Goal: Information Seeking & Learning: Learn about a topic

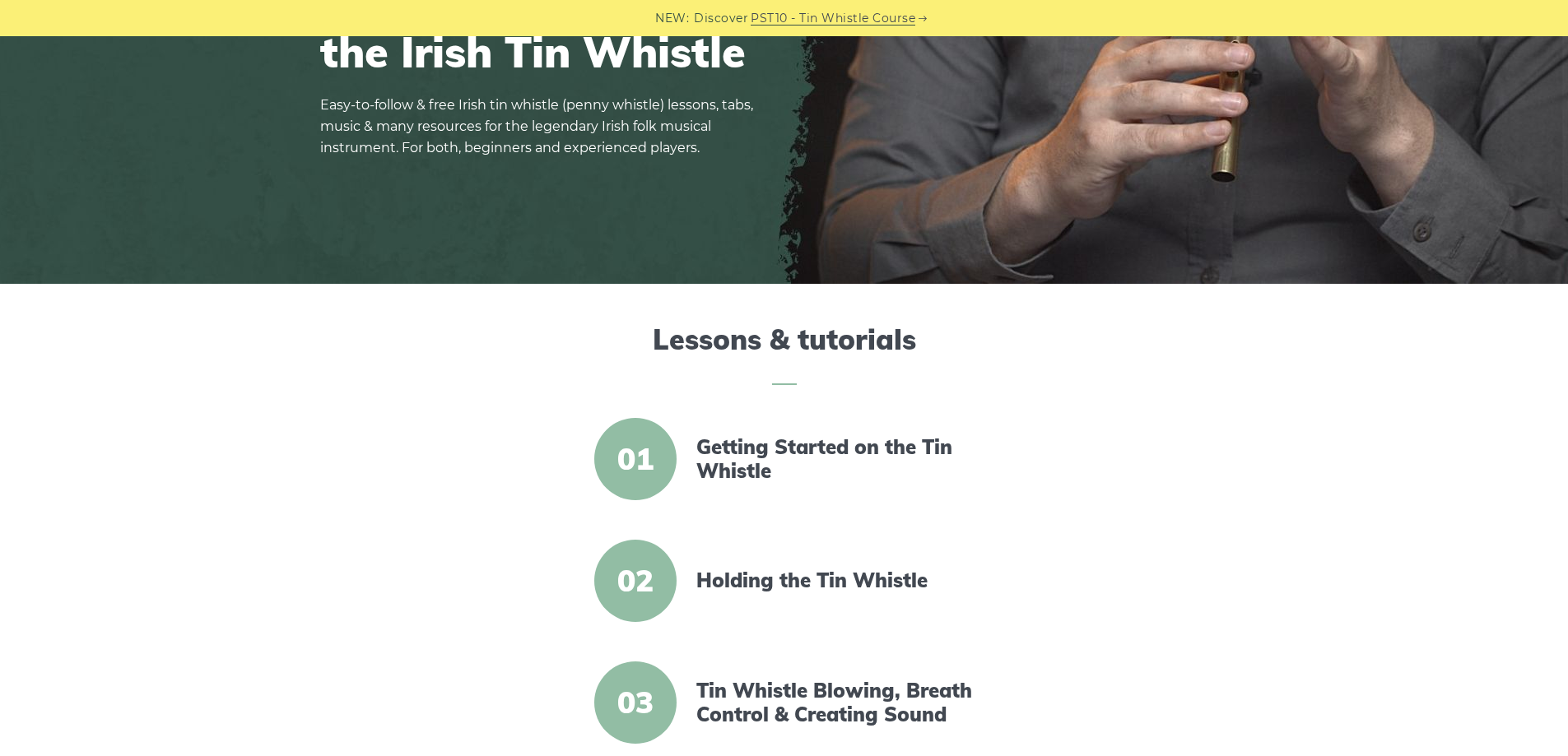
click at [627, 445] on span "01" at bounding box center [635, 459] width 82 height 82
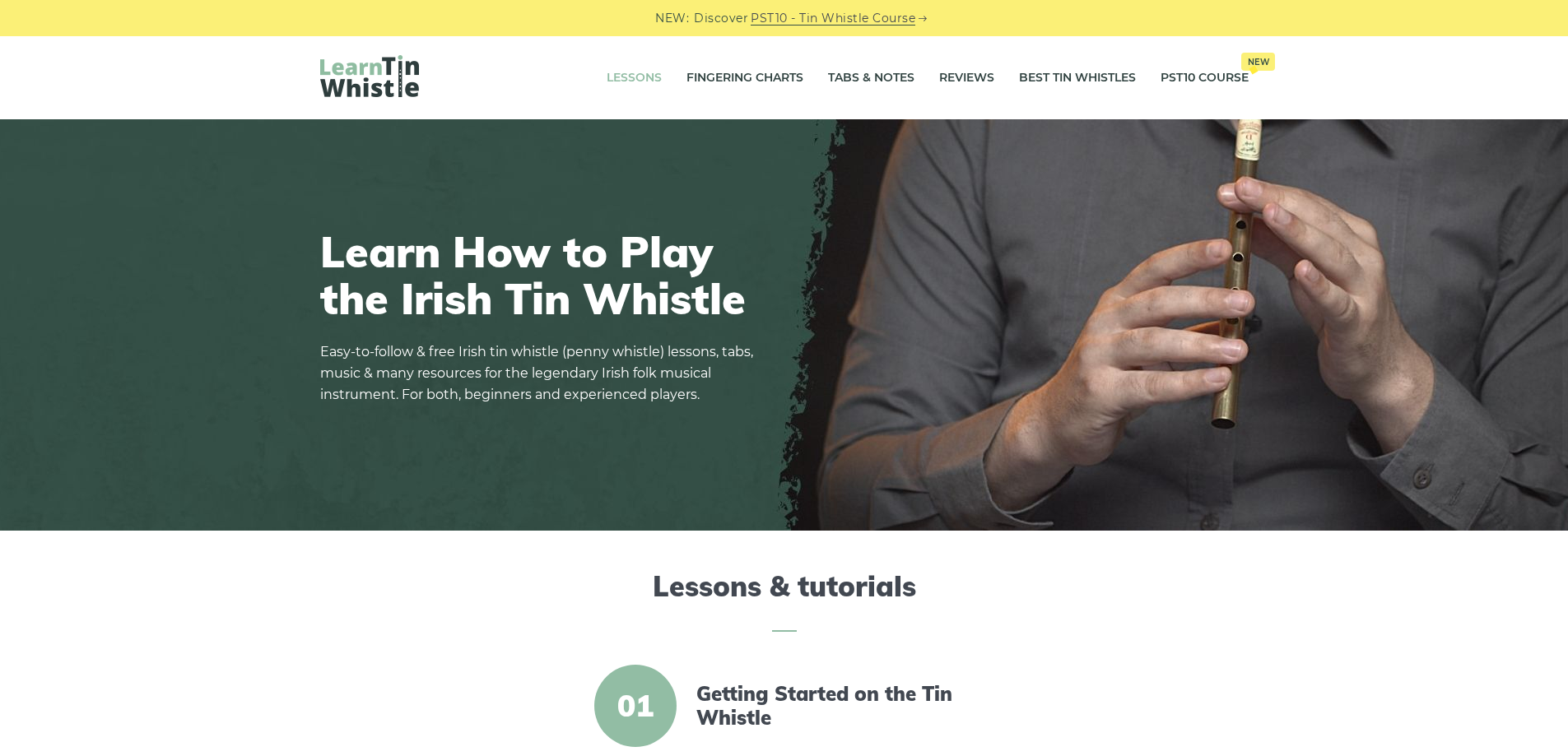
click at [617, 73] on link "Lessons" at bounding box center [634, 78] width 56 height 41
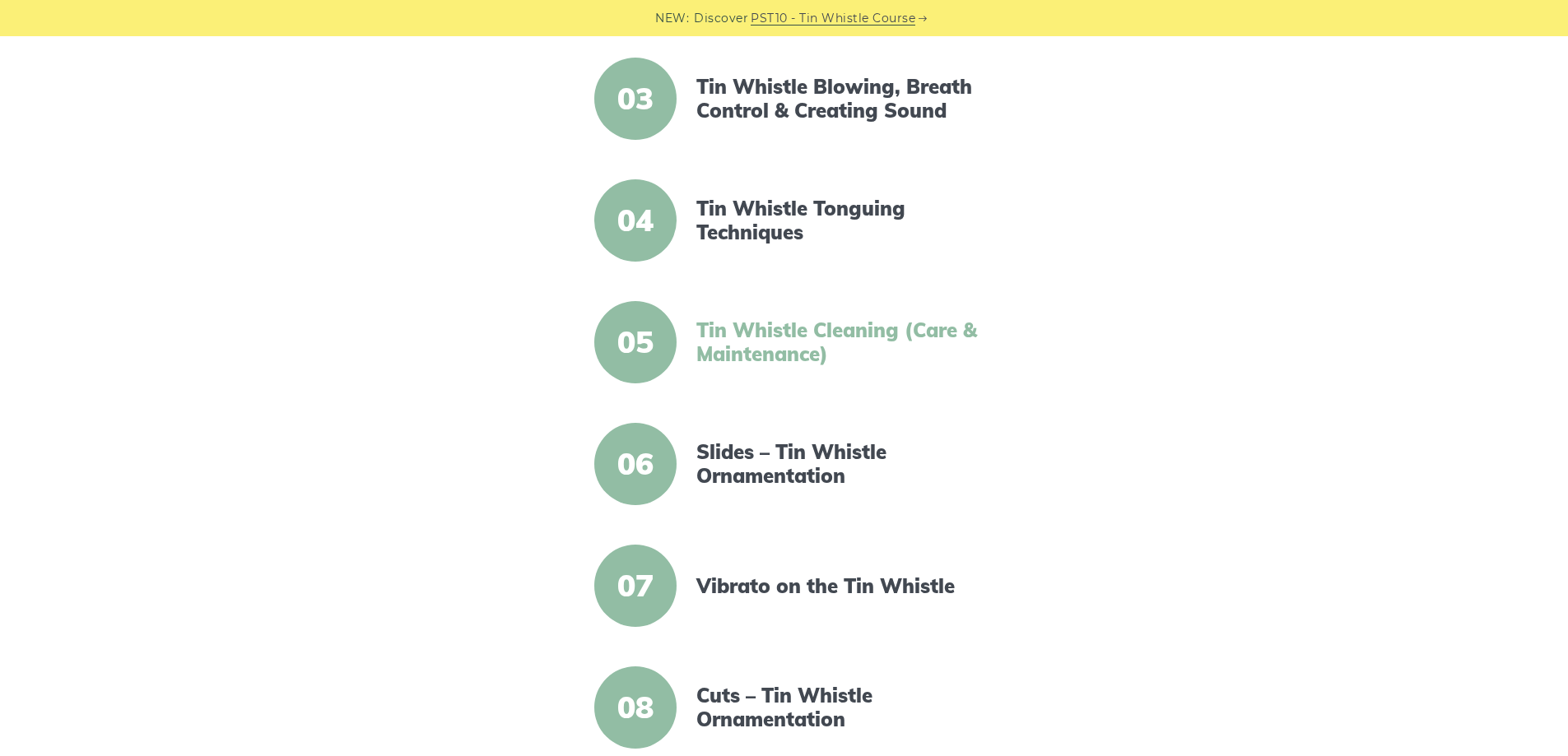
scroll to position [658, 0]
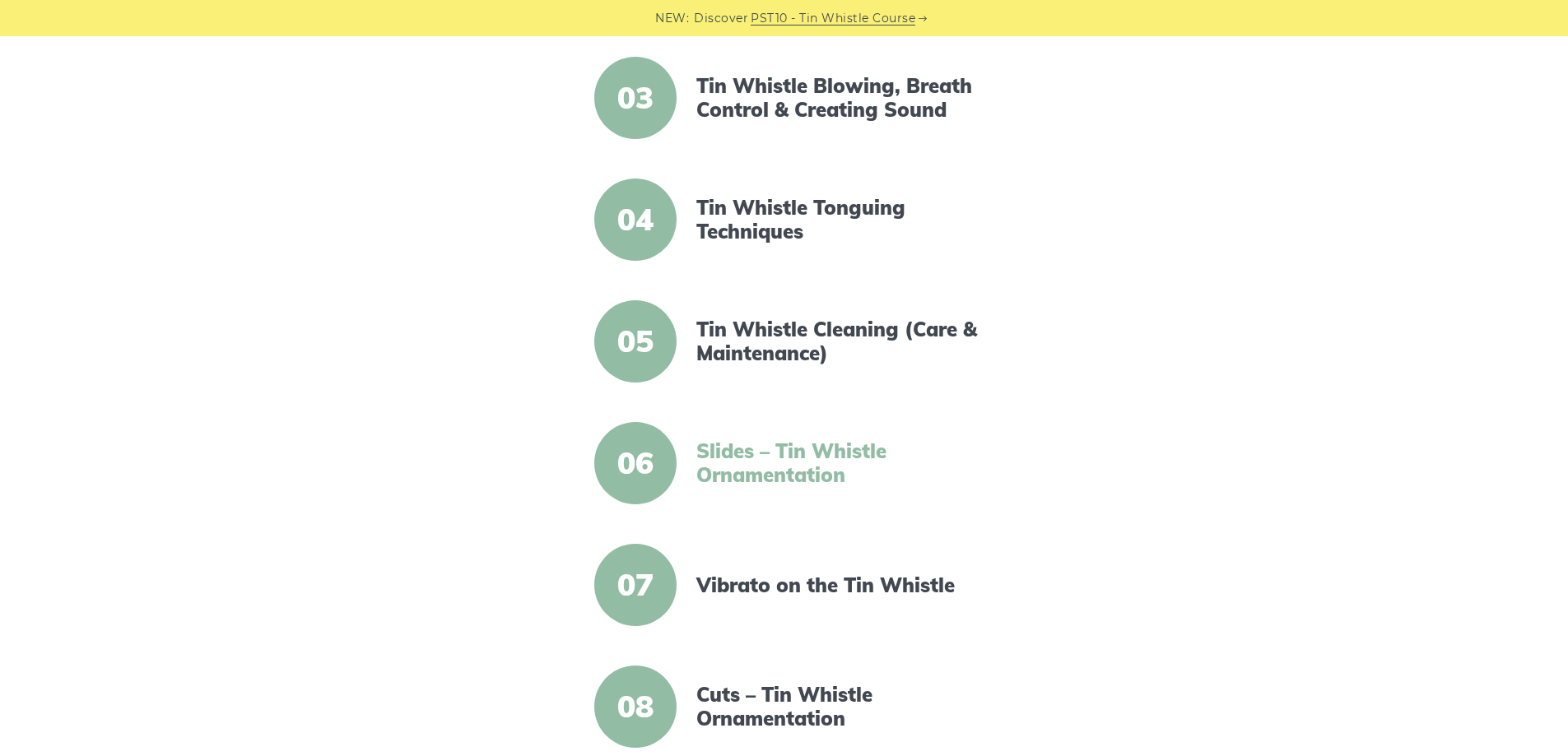
click at [772, 469] on link "Slides – Tin Whistle Ornamentation" at bounding box center [837, 463] width 283 height 48
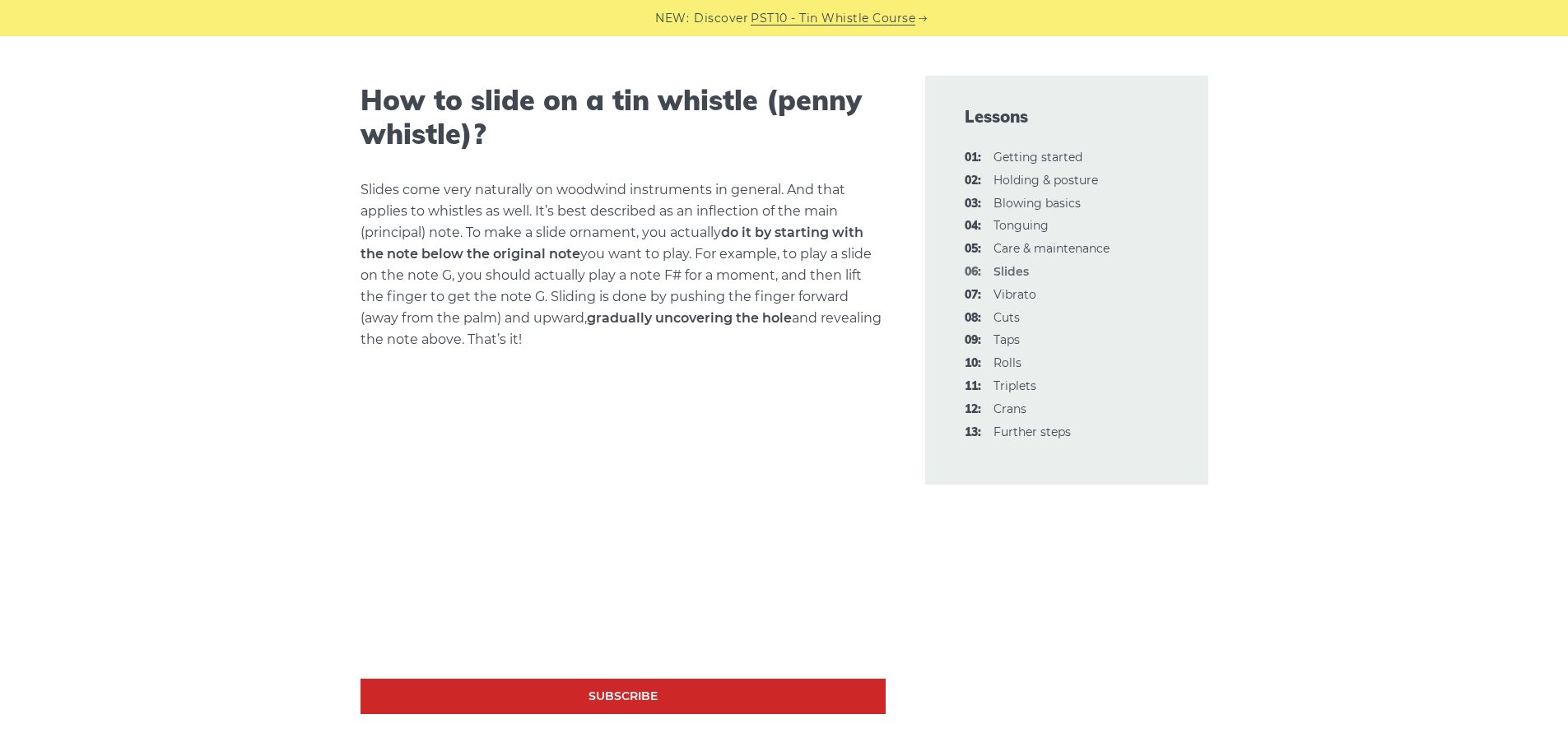
scroll to position [576, 0]
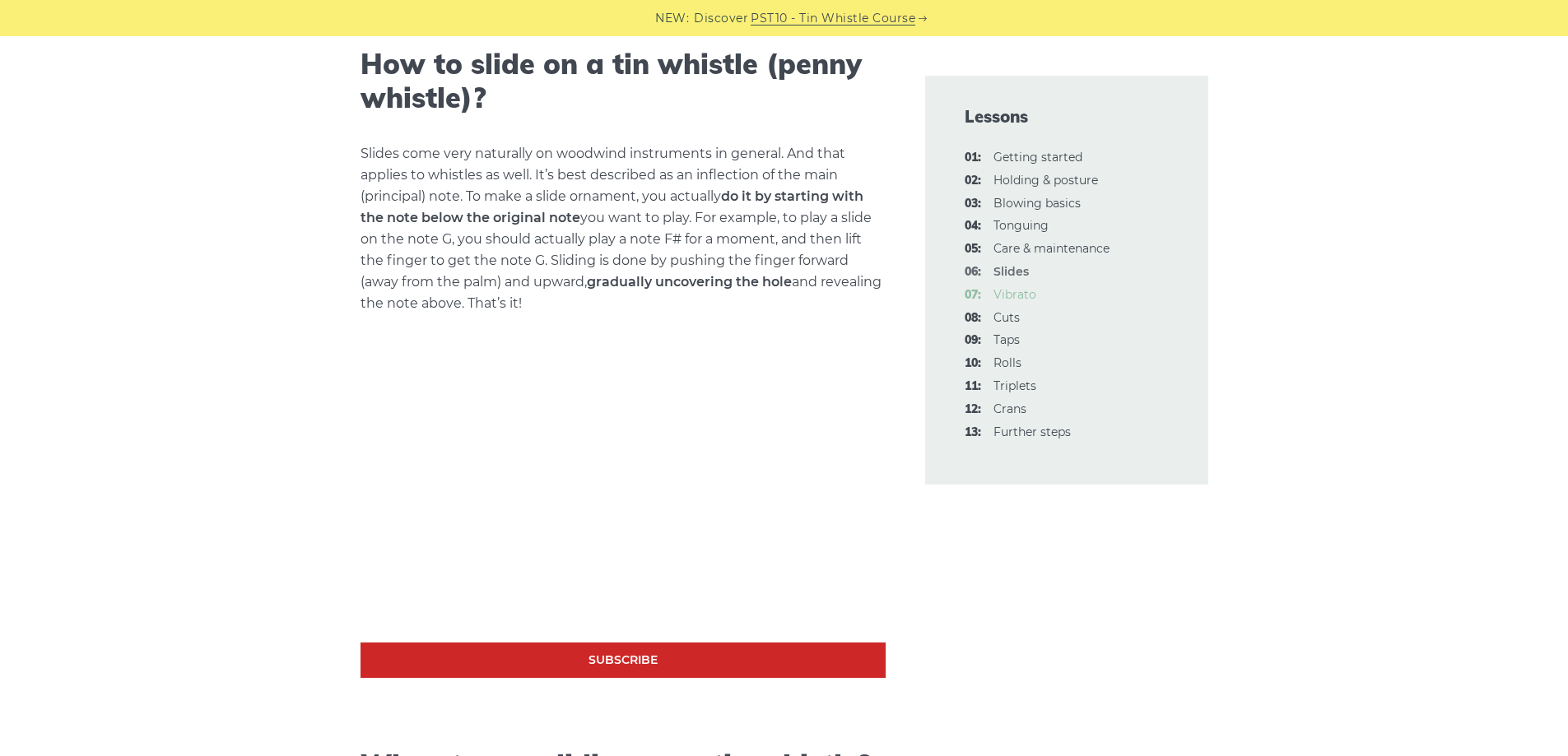
click at [1001, 288] on link "07: Vibrato" at bounding box center [1015, 295] width 43 height 15
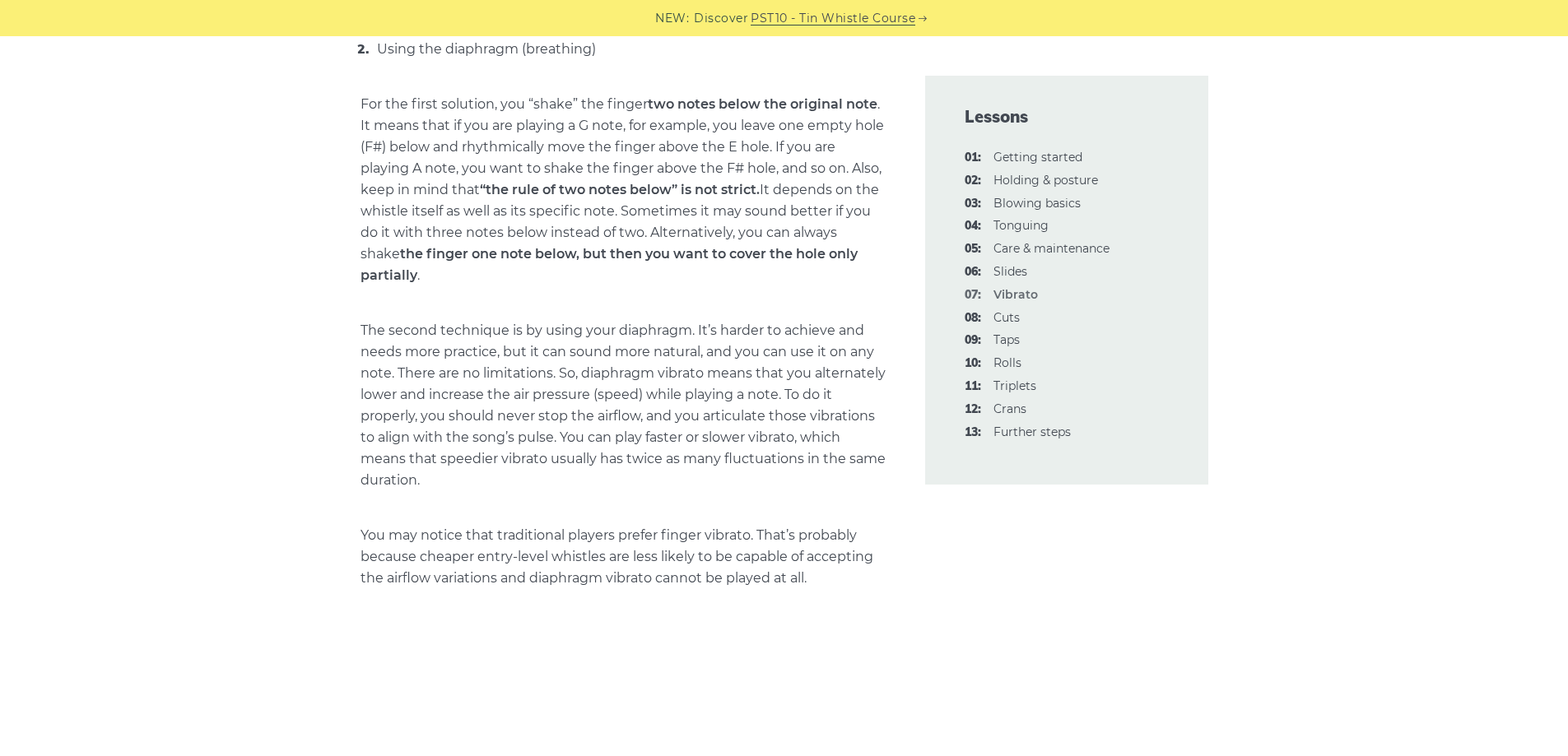
scroll to position [1399, 0]
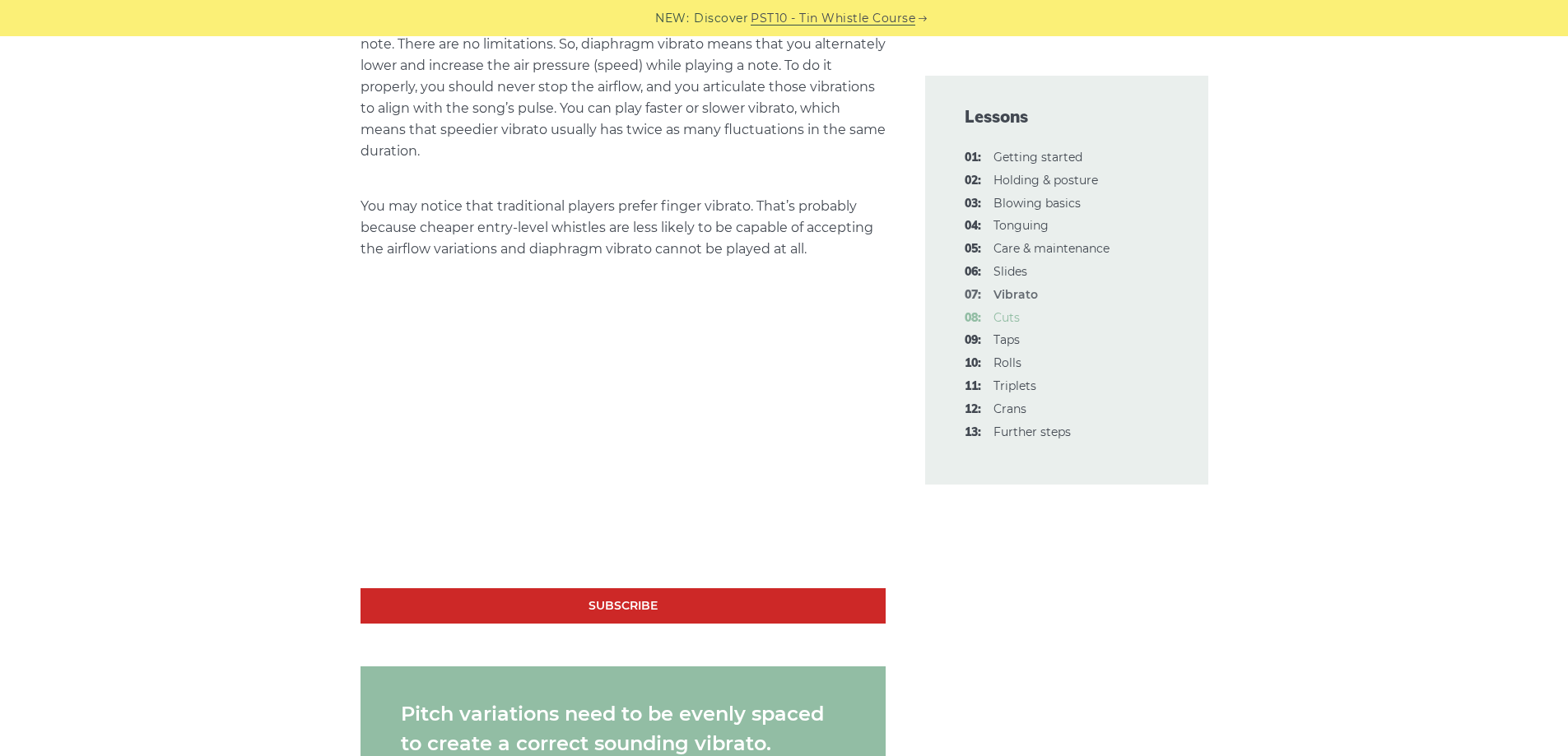
click at [1005, 316] on link "08: Cuts" at bounding box center [1007, 318] width 26 height 15
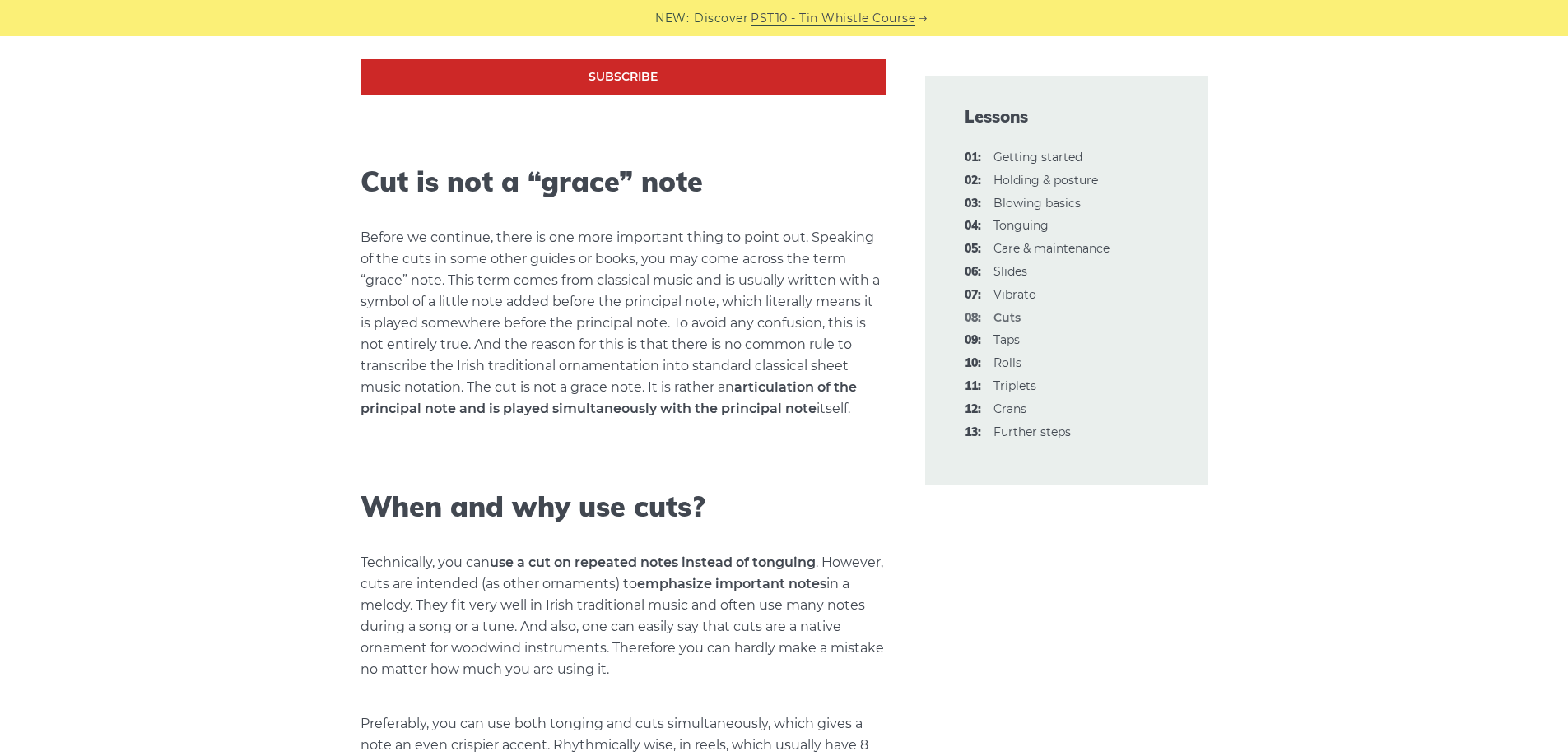
scroll to position [1975, 0]
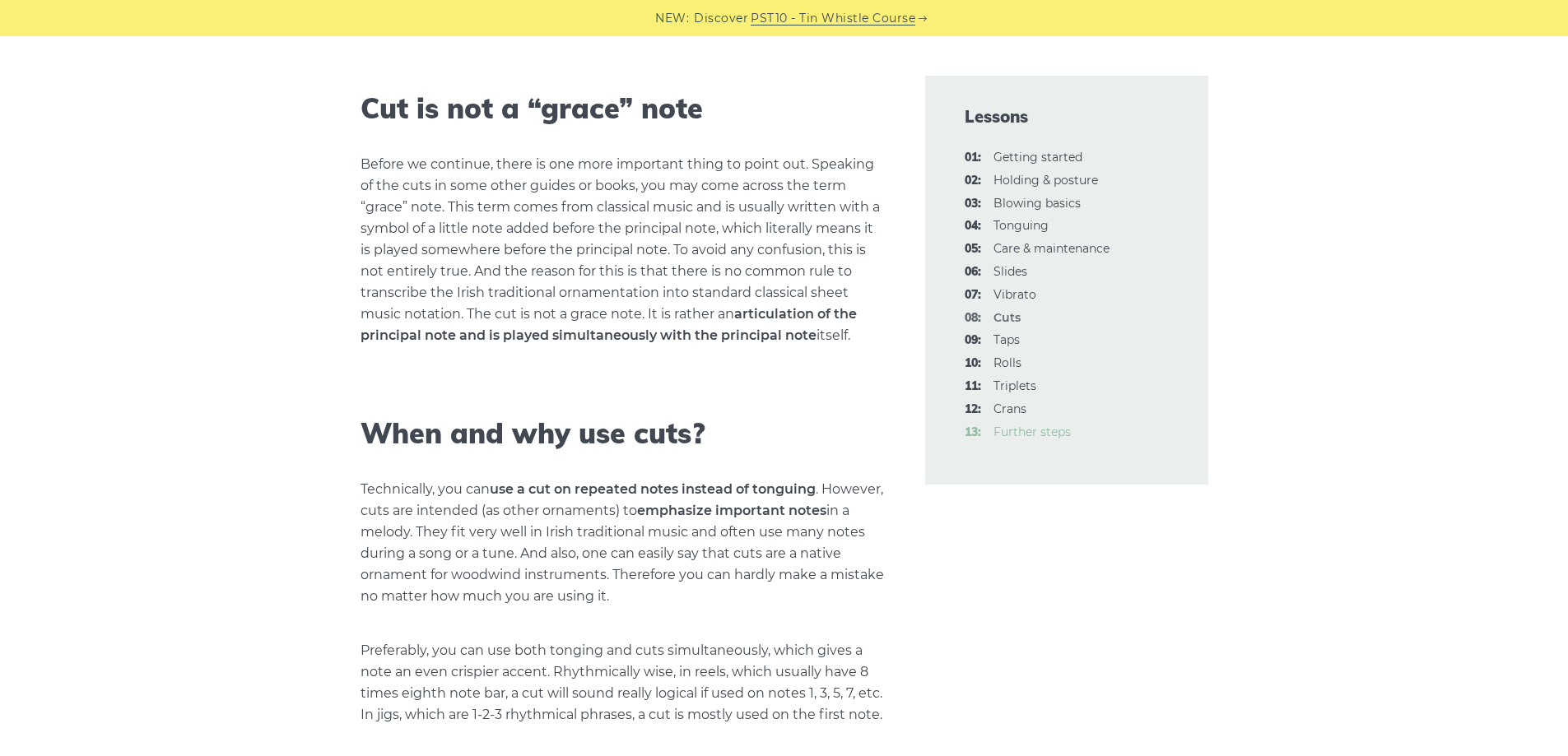
click at [1016, 429] on link "13: Further steps" at bounding box center [1032, 431] width 78 height 15
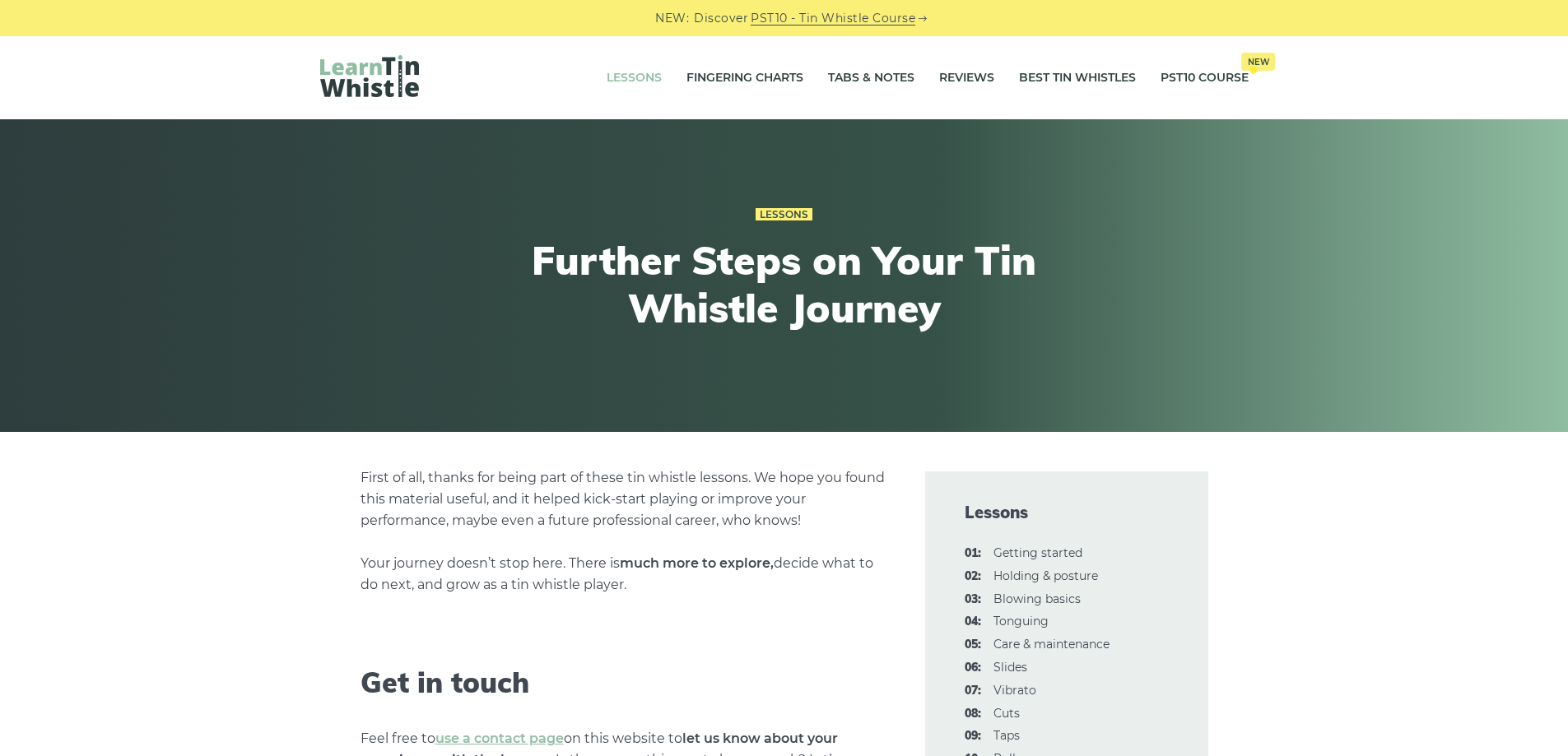
click at [617, 82] on link "Lessons" at bounding box center [634, 78] width 56 height 41
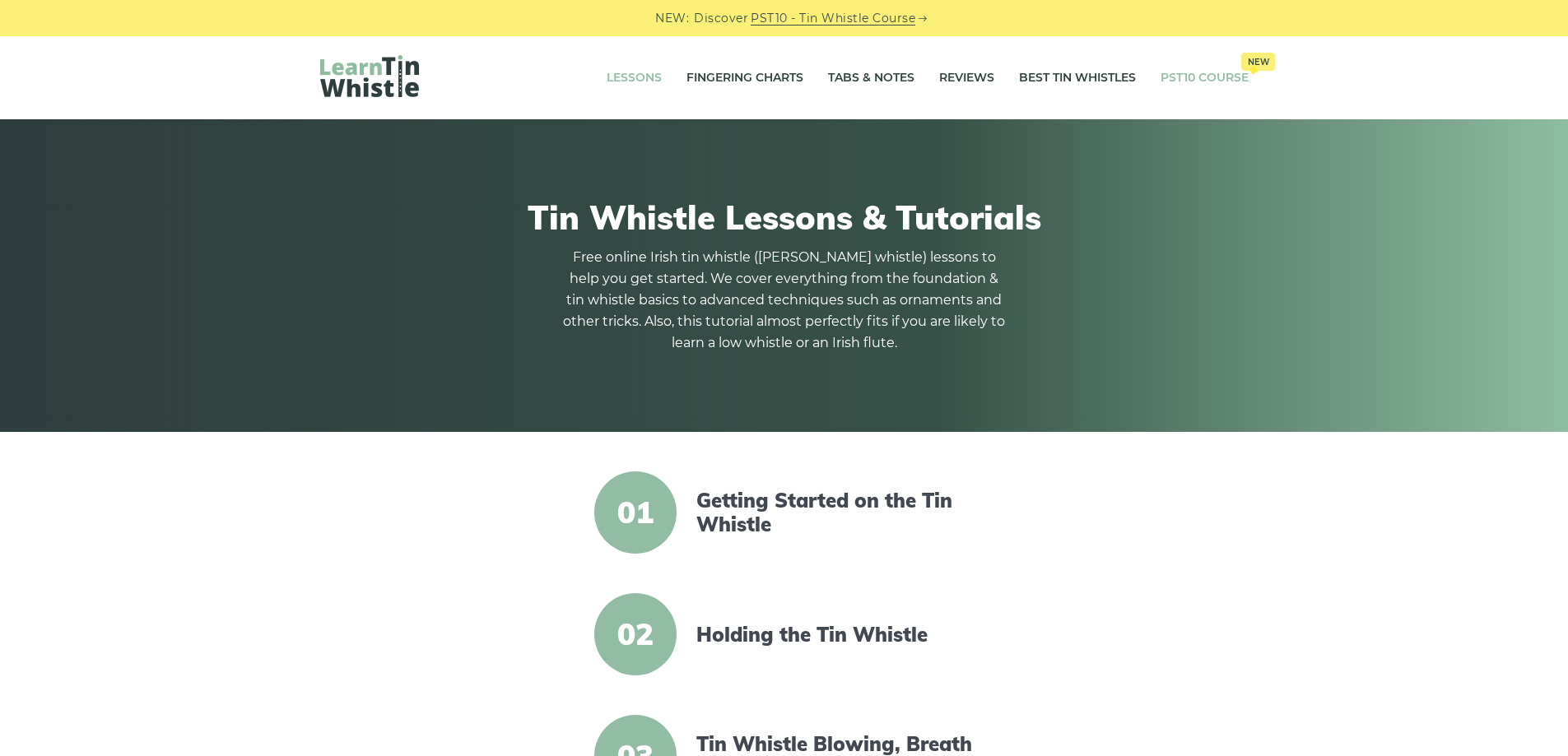
click at [1189, 69] on link "PST10 Course New" at bounding box center [1204, 78] width 88 height 41
click at [870, 76] on link "Tabs & Notes" at bounding box center [872, 78] width 86 height 41
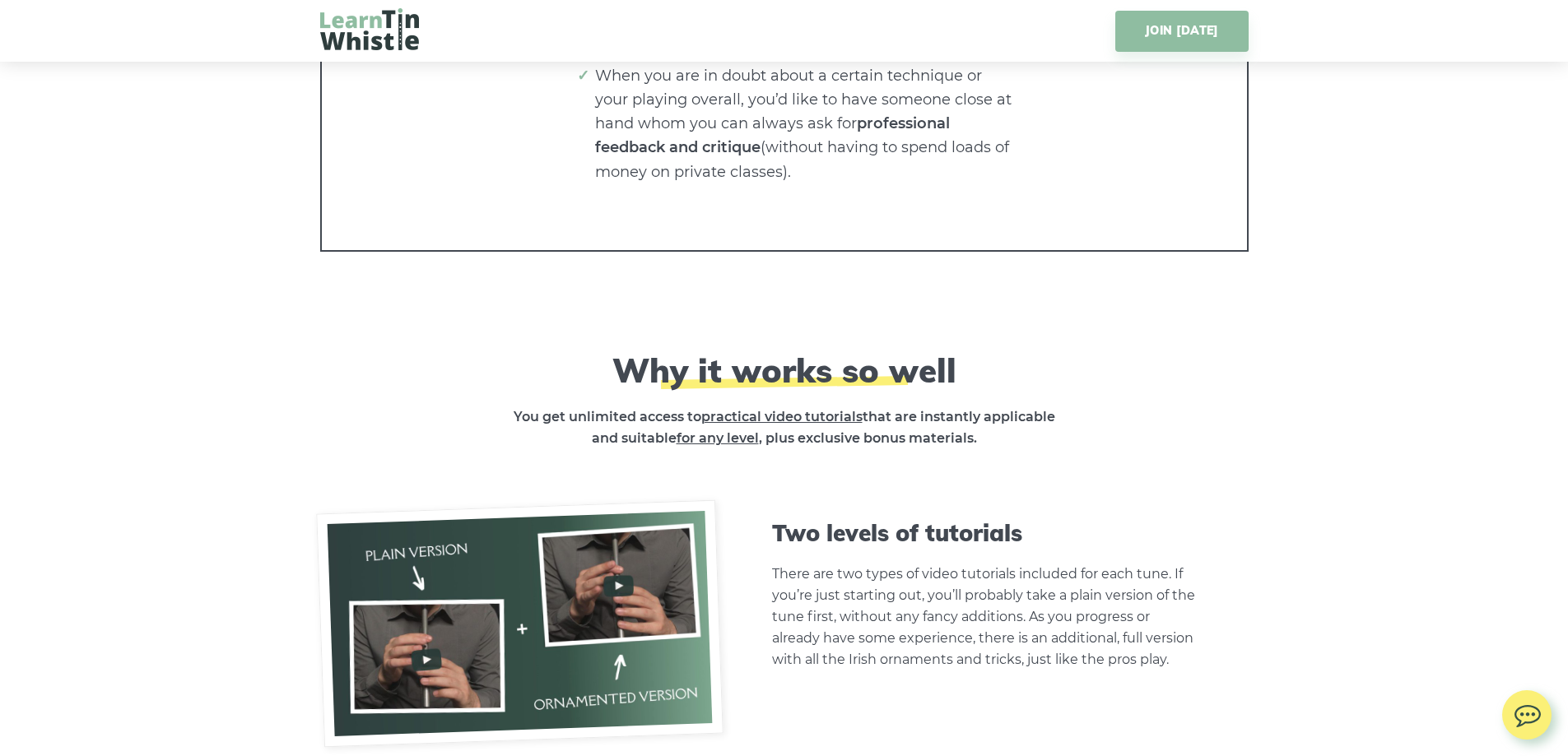
scroll to position [3786, 0]
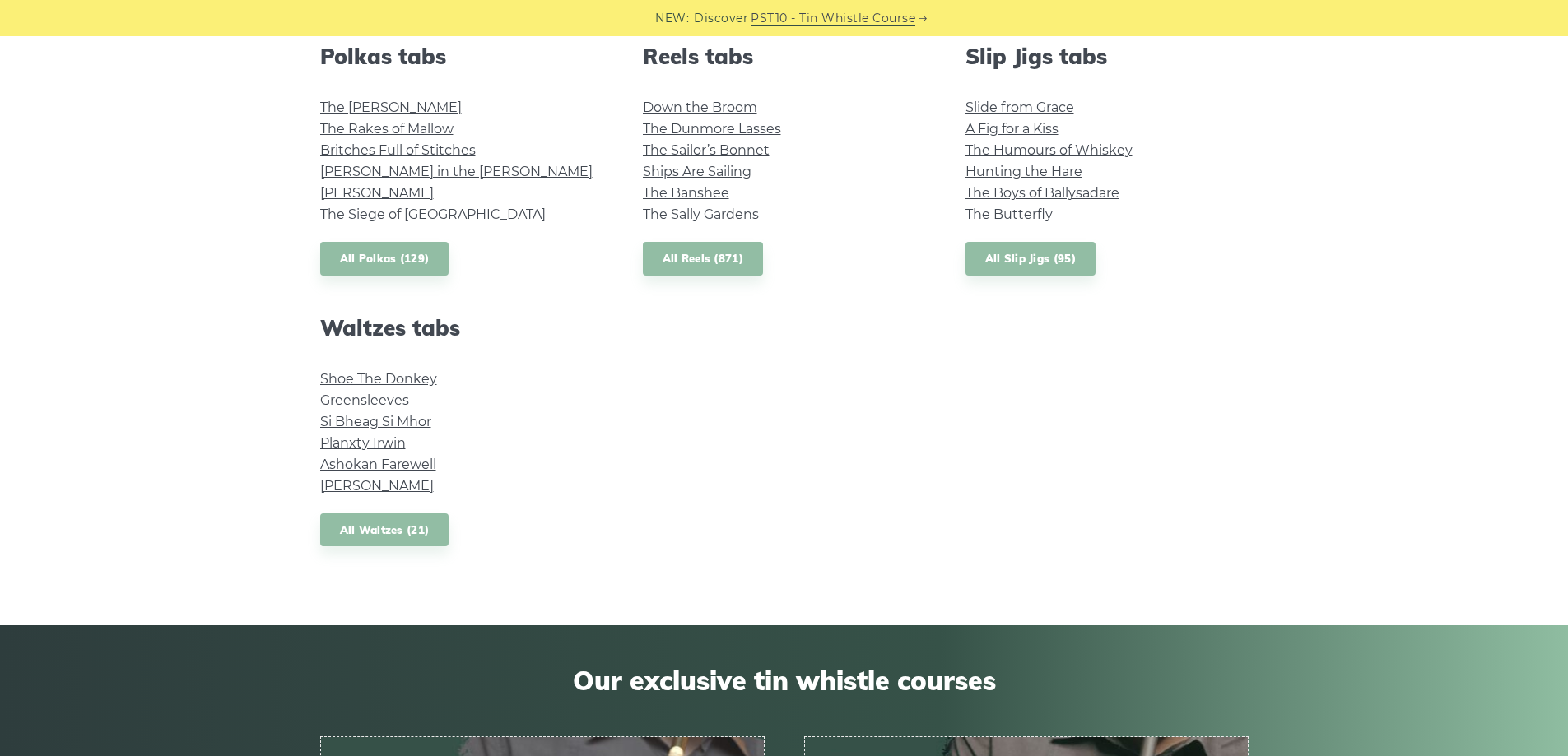
scroll to position [1234, 0]
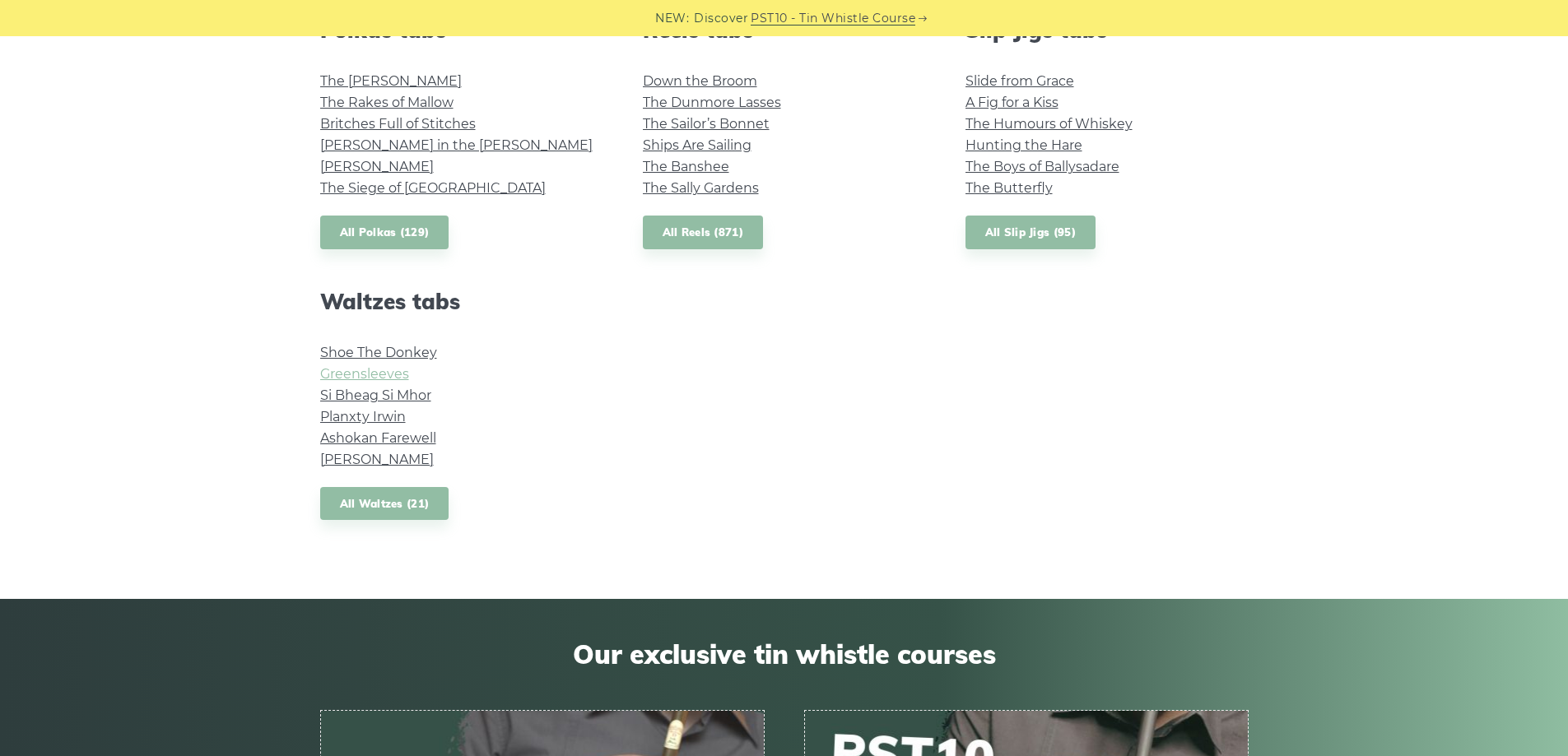
click at [396, 372] on link "Greensleeves" at bounding box center [364, 374] width 89 height 16
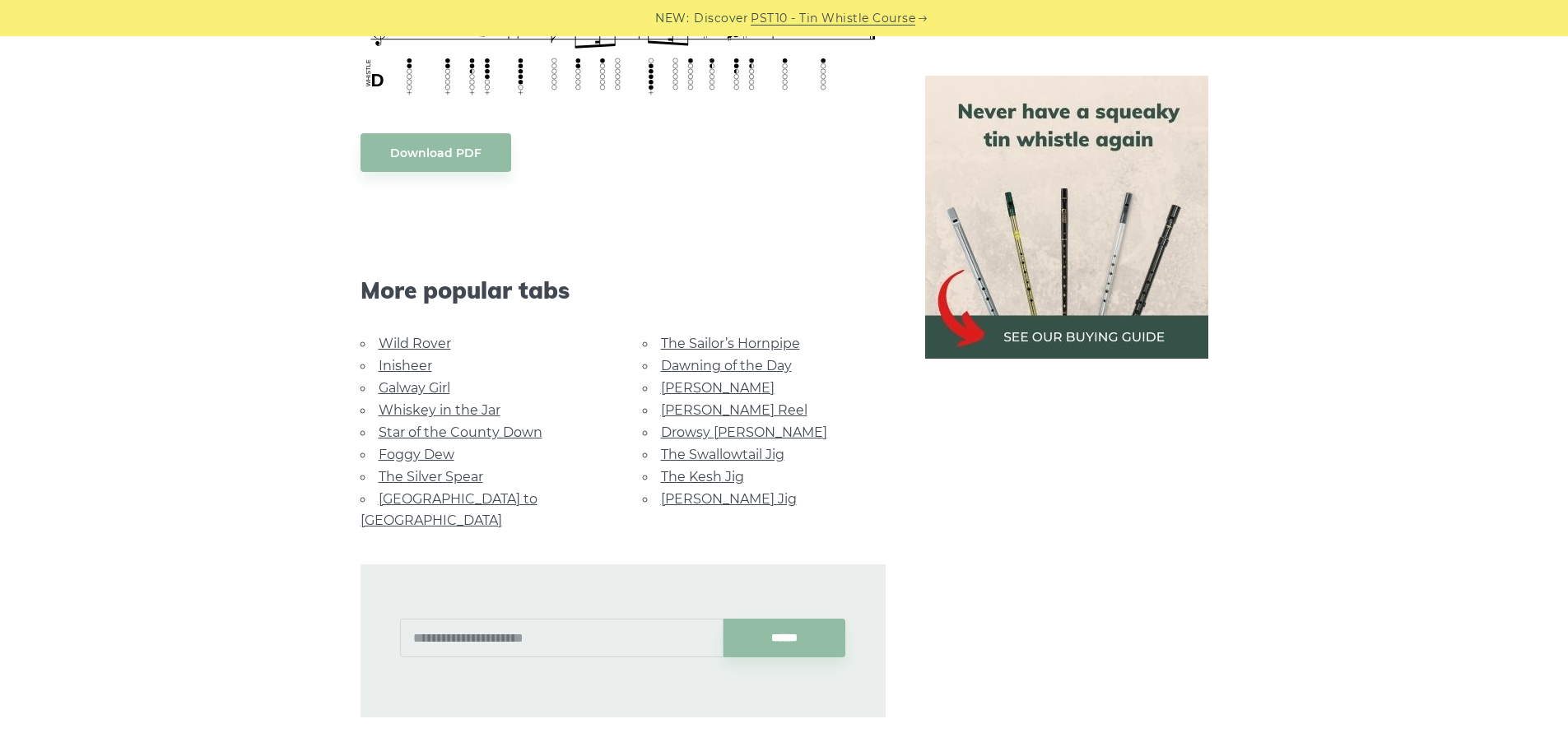
scroll to position [905, 0]
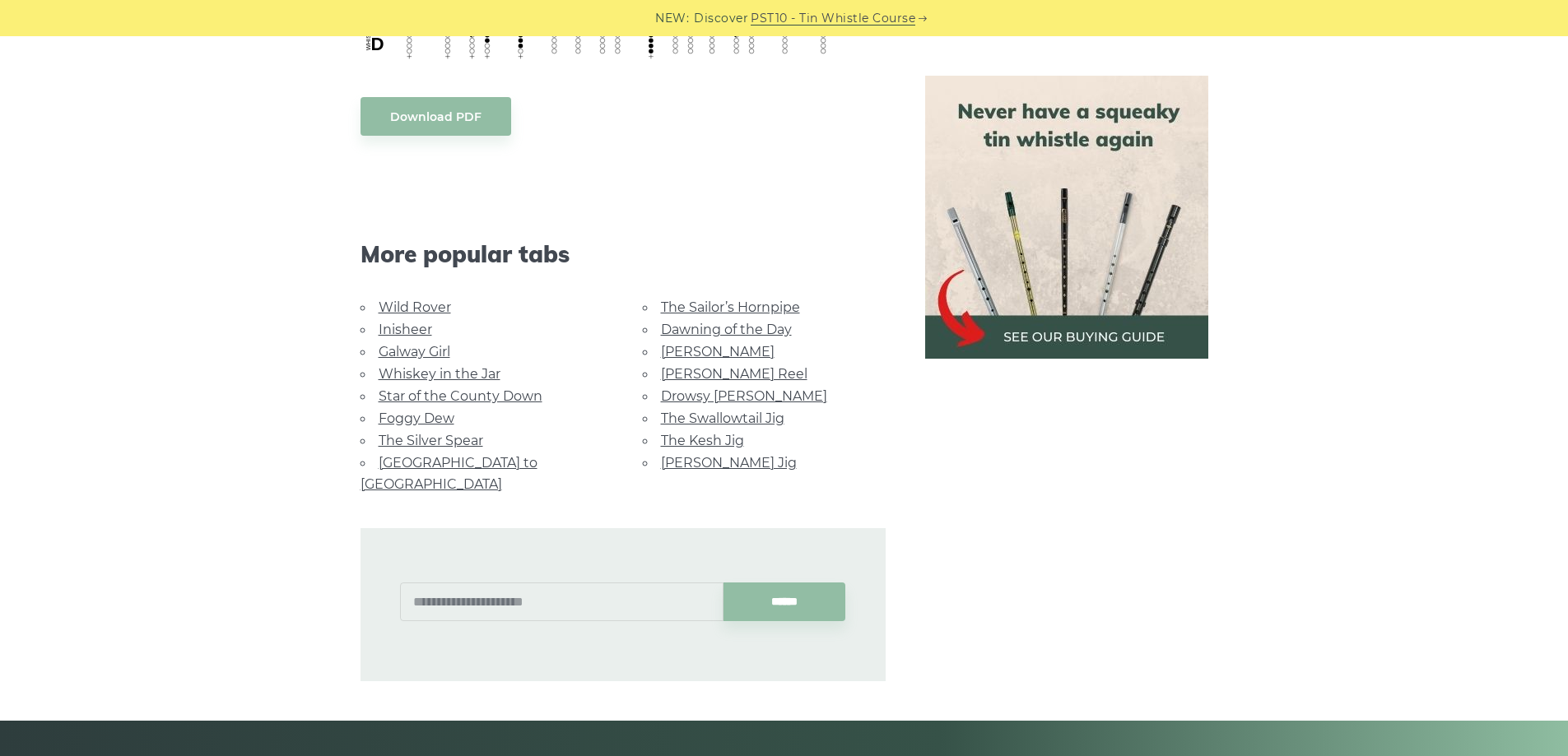
drag, startPoint x: 904, startPoint y: 468, endPoint x: 916, endPoint y: 470, distance: 12.2
